Goal: Transaction & Acquisition: Purchase product/service

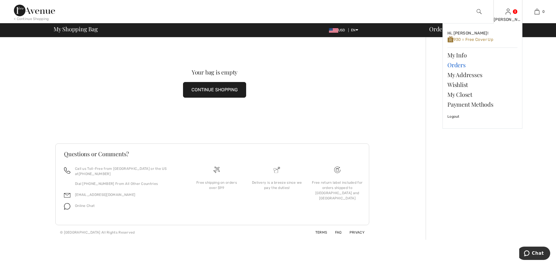
click at [454, 64] on link "Orders" at bounding box center [483, 65] width 70 height 10
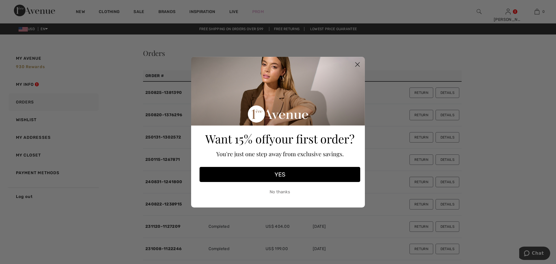
click at [287, 191] on button "No thanks" at bounding box center [280, 192] width 161 height 14
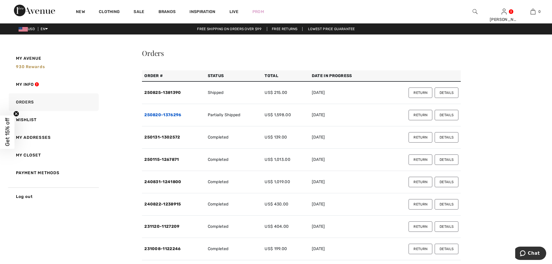
click at [170, 114] on link "250820-1376296" at bounding box center [162, 114] width 37 height 5
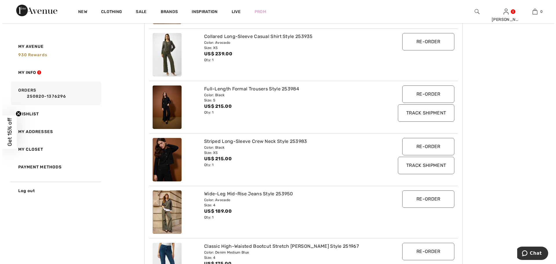
scroll to position [232, 0]
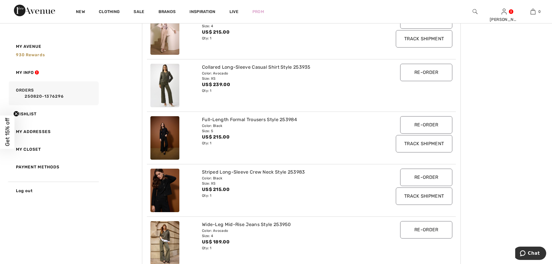
click at [166, 86] on img at bounding box center [164, 85] width 29 height 43
click at [293, 67] on div "Collared Long-Sleeve Casual Shirt Style 253935" at bounding box center [288, 67] width 173 height 7
click at [232, 67] on div "Collared Long-Sleeve Casual Shirt Style 253935" at bounding box center [288, 67] width 173 height 7
click at [277, 67] on div "Collared Long-Sleeve Casual Shirt Style 253935" at bounding box center [288, 67] width 173 height 7
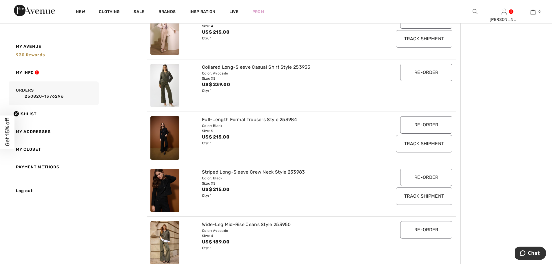
click at [175, 88] on img at bounding box center [164, 85] width 29 height 43
click at [475, 12] on img at bounding box center [475, 11] width 5 height 7
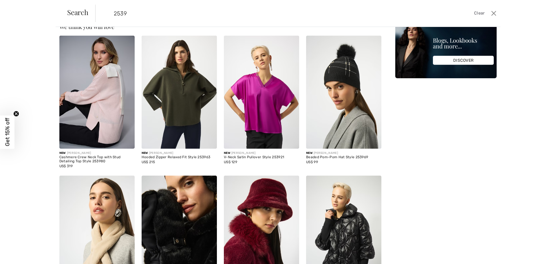
scroll to position [0, 0]
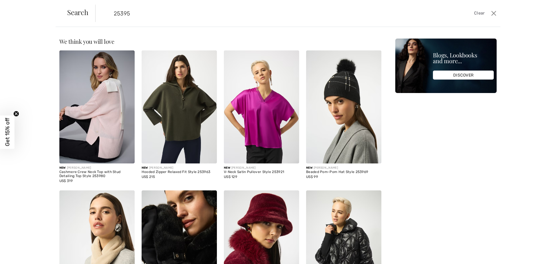
type input "253953"
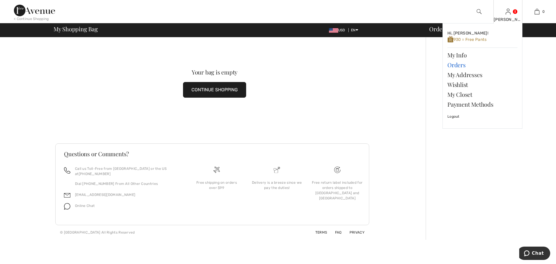
click at [459, 64] on link "Orders" at bounding box center [483, 65] width 70 height 10
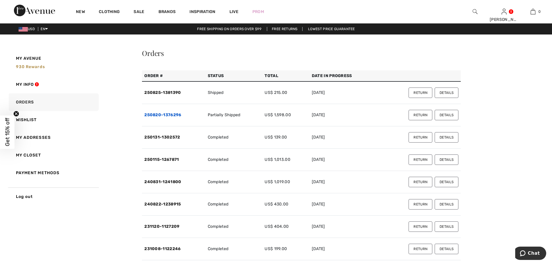
click at [168, 114] on link "250820-1376296" at bounding box center [162, 114] width 37 height 5
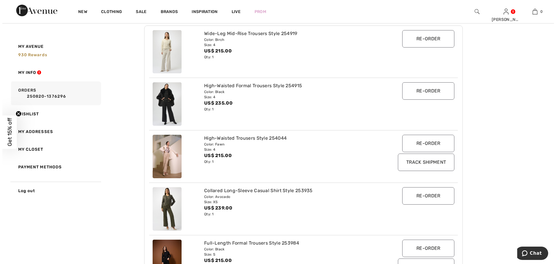
scroll to position [116, 0]
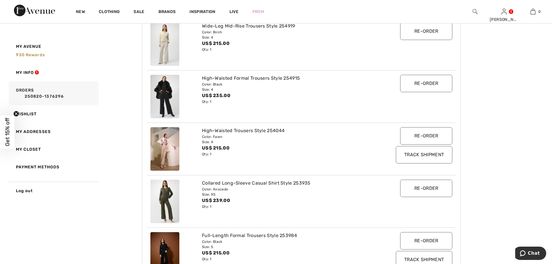
click at [475, 11] on img at bounding box center [475, 11] width 5 height 7
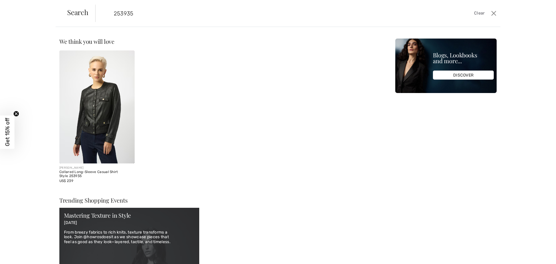
type input "253935"
click at [115, 90] on img at bounding box center [96, 106] width 75 height 113
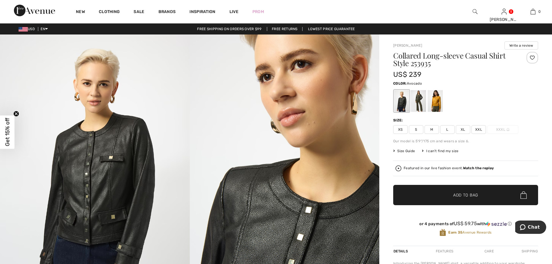
click at [417, 103] on div at bounding box center [418, 101] width 15 height 22
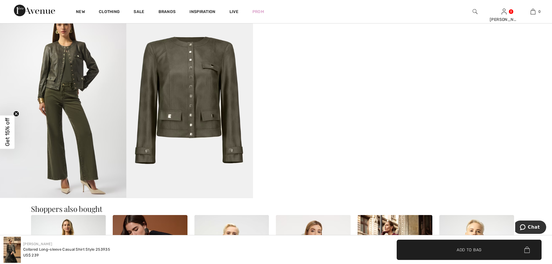
scroll to position [522, 0]
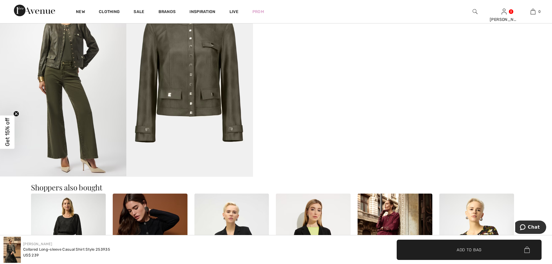
click at [86, 123] on img at bounding box center [63, 82] width 126 height 190
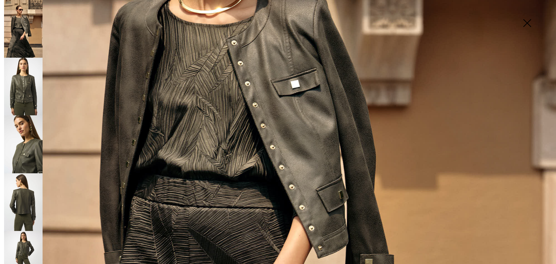
scroll to position [87, 0]
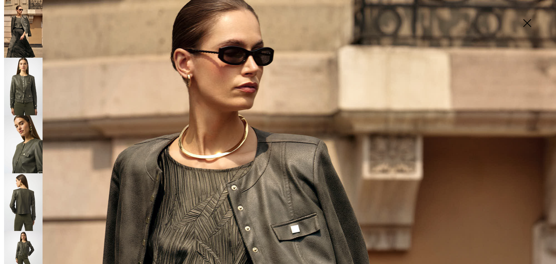
click at [528, 23] on img at bounding box center [527, 24] width 29 height 30
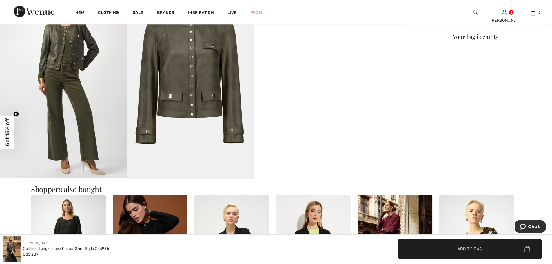
scroll to position [522, 0]
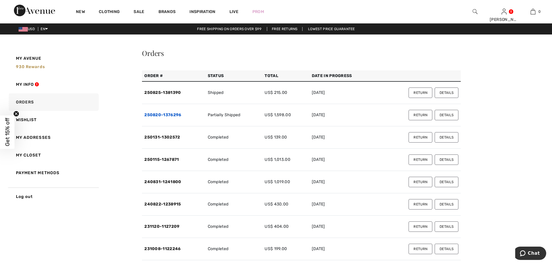
click at [173, 114] on link "250820-1376296" at bounding box center [162, 114] width 37 height 5
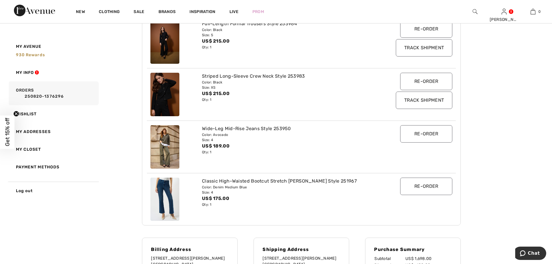
scroll to position [319, 0]
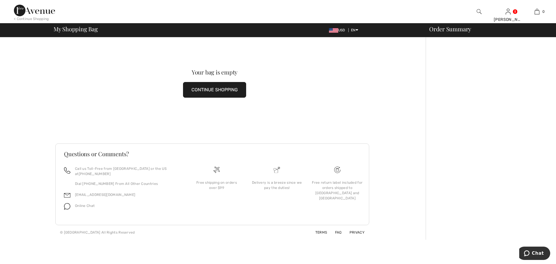
click at [216, 91] on button "CONTINUE SHOPPING" at bounding box center [214, 90] width 63 height 16
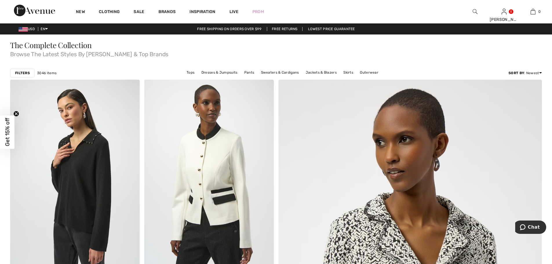
click at [22, 74] on strong "Filters" at bounding box center [22, 72] width 15 height 5
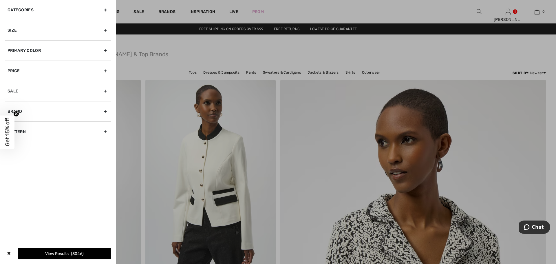
click at [105, 112] on div "Brand" at bounding box center [58, 111] width 107 height 20
click at [37, 124] on label "[PERSON_NAME]" at bounding box center [60, 123] width 104 height 5
click at [12, 124] on input"] "[PERSON_NAME]" at bounding box center [10, 124] width 4 height 4
checkbox input"] "true"
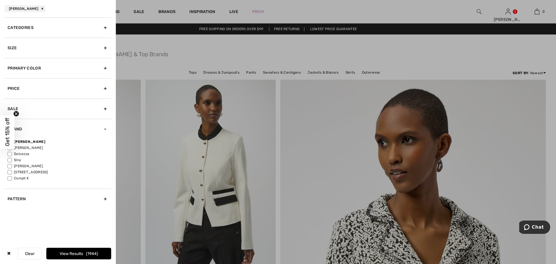
click at [91, 255] on span "1944" at bounding box center [92, 253] width 12 height 5
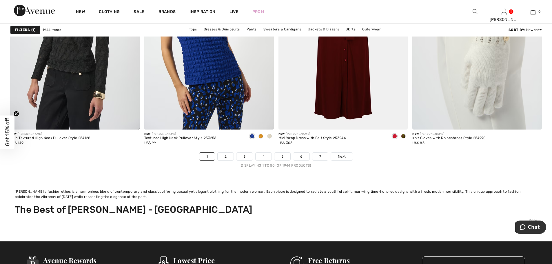
scroll to position [3449, 0]
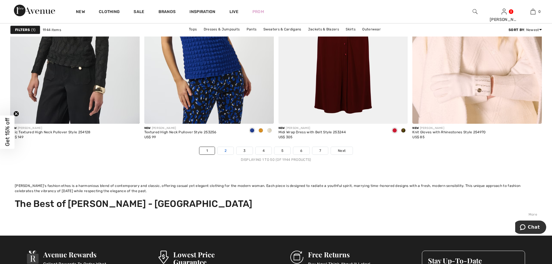
click at [225, 151] on link "2" at bounding box center [226, 151] width 16 height 8
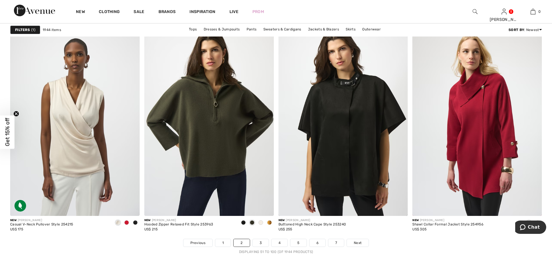
scroll to position [3362, 0]
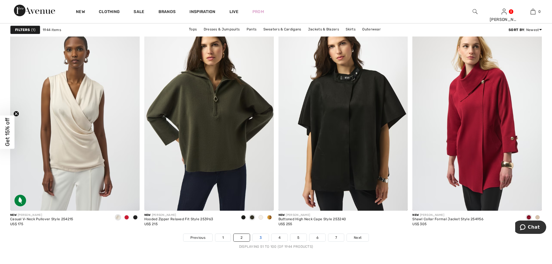
click at [261, 238] on link "3" at bounding box center [261, 238] width 16 height 8
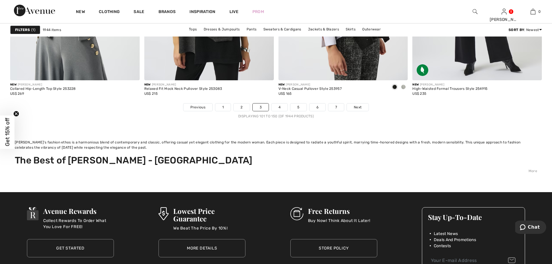
scroll to position [3478, 0]
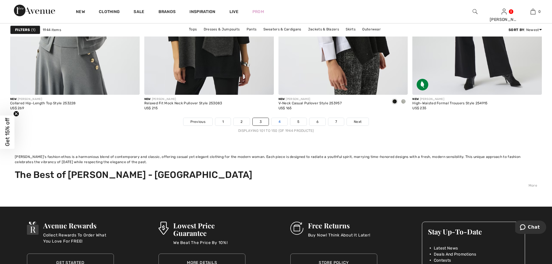
click at [279, 122] on link "4" at bounding box center [280, 122] width 16 height 8
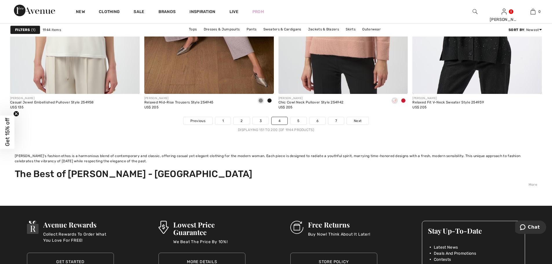
scroll to position [3478, 0]
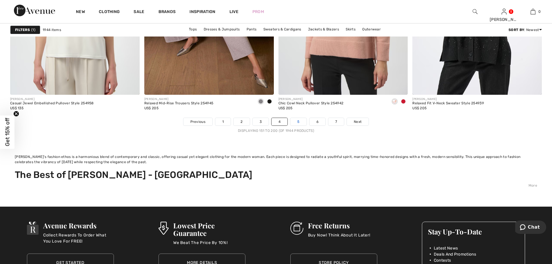
click at [299, 121] on link "5" at bounding box center [298, 122] width 16 height 8
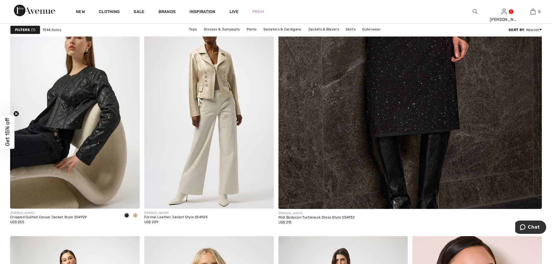
scroll to position [377, 0]
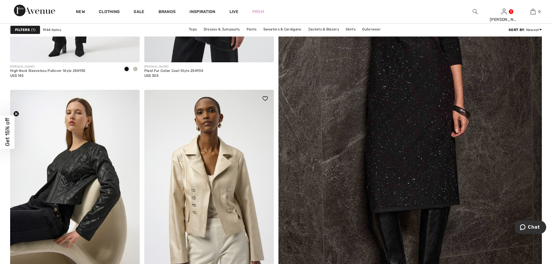
click at [231, 156] on img at bounding box center [209, 187] width 130 height 194
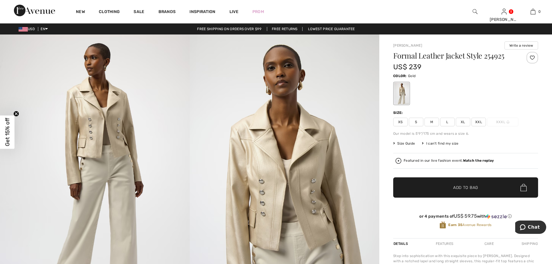
click at [397, 121] on span "XS" at bounding box center [400, 122] width 14 height 9
click at [464, 190] on span "Add to Bag" at bounding box center [465, 188] width 25 height 6
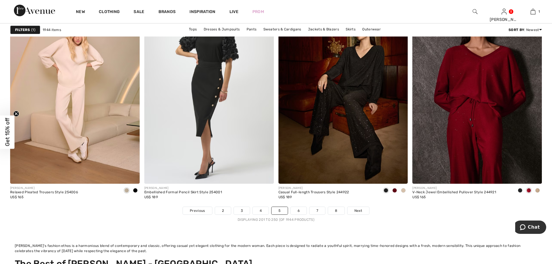
scroll to position [3449, 0]
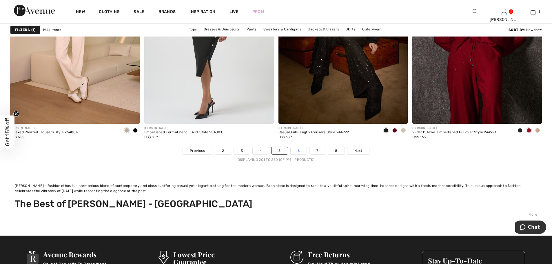
click at [299, 150] on link "6" at bounding box center [299, 151] width 16 height 8
